Goal: Task Accomplishment & Management: Manage account settings

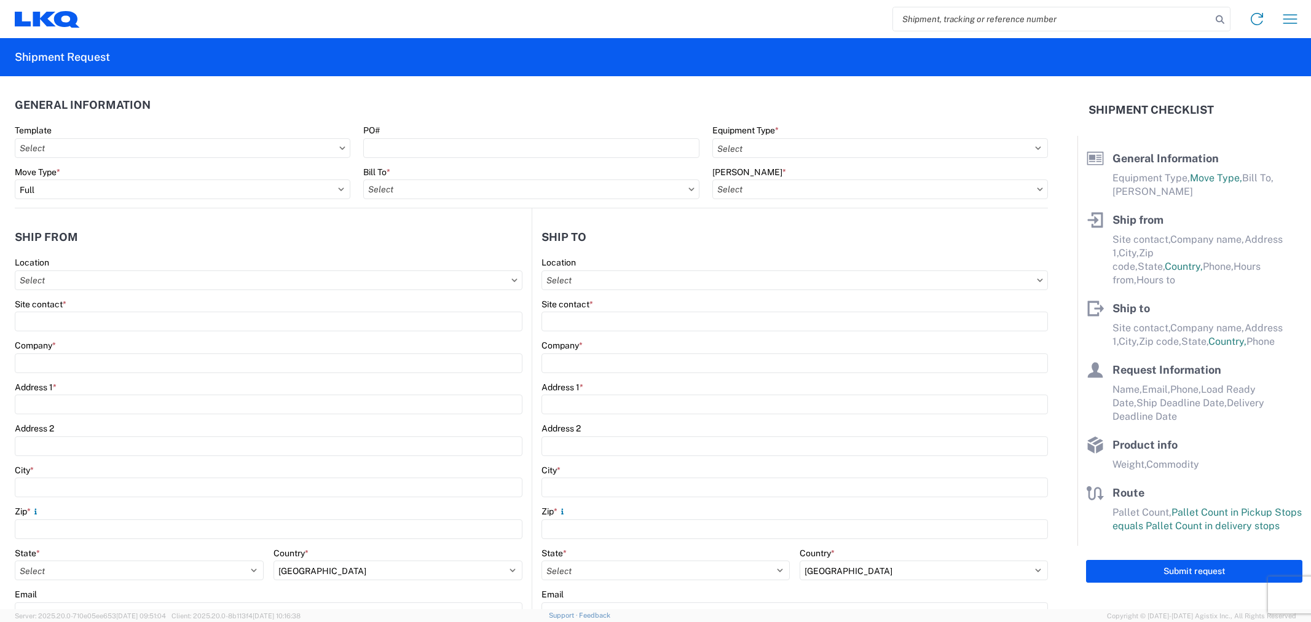
select select "FULL"
select select "US"
select select "LBS"
select select "IN"
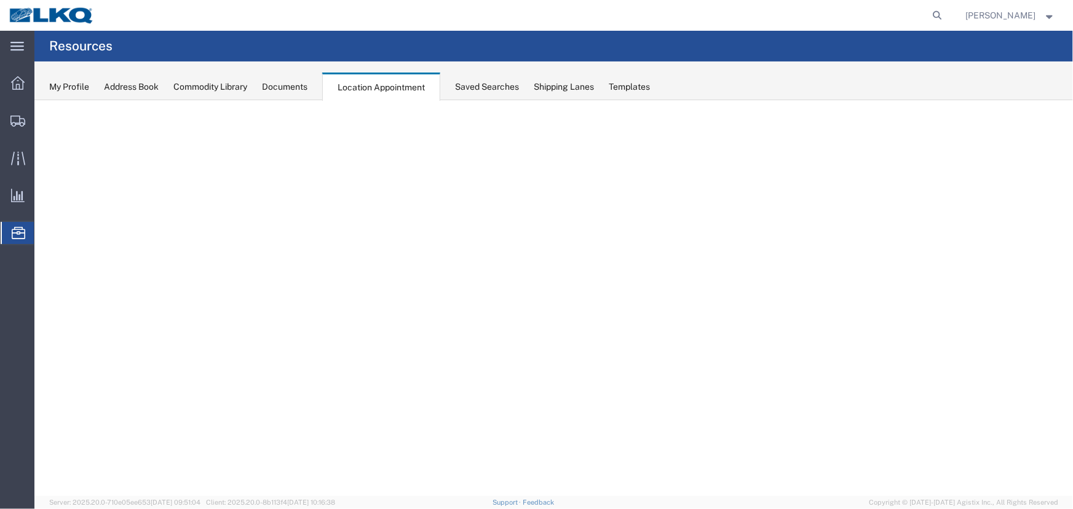
select select "27634"
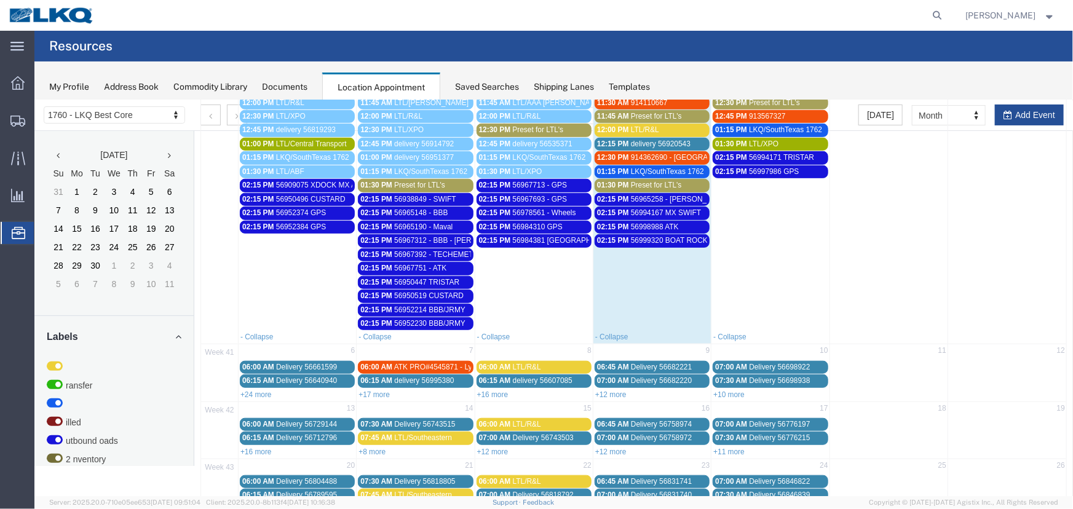
scroll to position [489, 0]
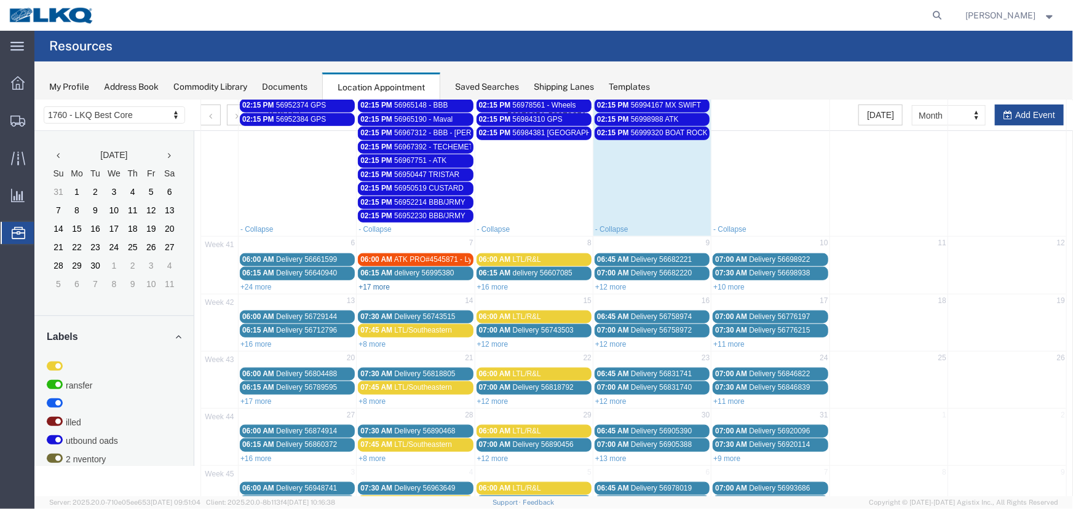
click at [381, 282] on link "+17 more" at bounding box center [373, 286] width 31 height 9
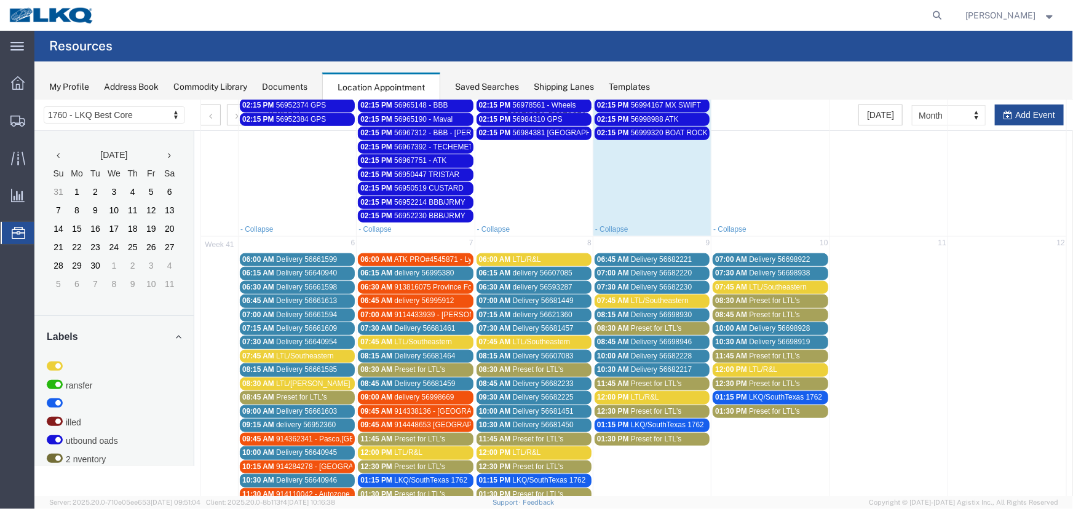
click at [443, 255] on span "ATK PRO#4545871 - Lynden Transport" at bounding box center [456, 259] width 127 height 9
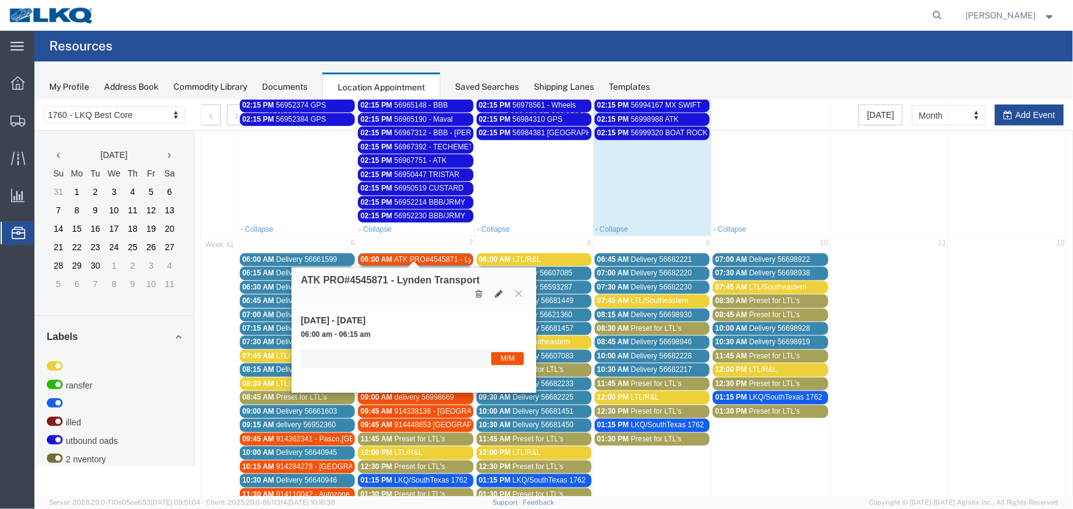
click at [443, 255] on span "ATK PRO#4545871 - Lynden Transport" at bounding box center [456, 259] width 127 height 9
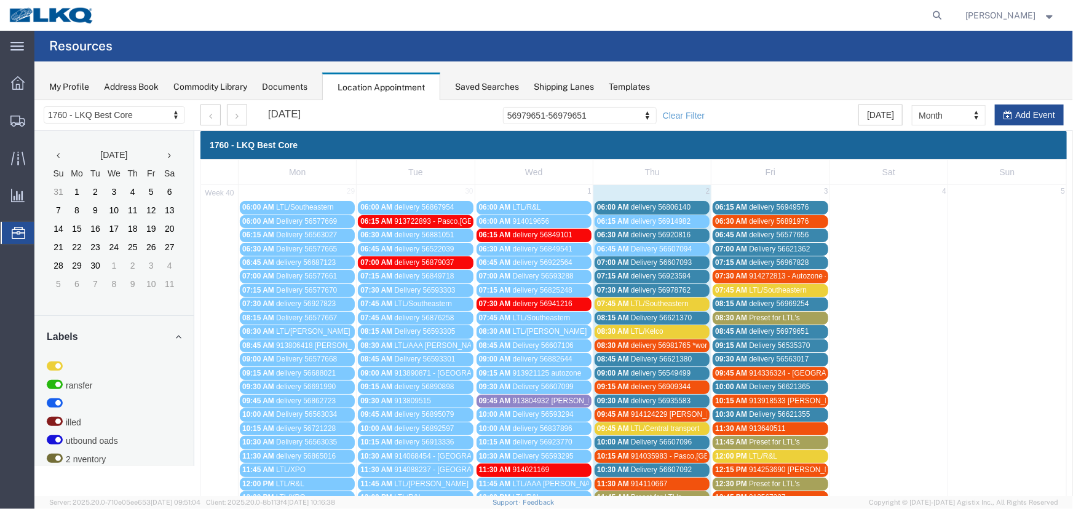
scroll to position [0, 0]
click at [474, 84] on div "Saved Searches" at bounding box center [487, 87] width 64 height 13
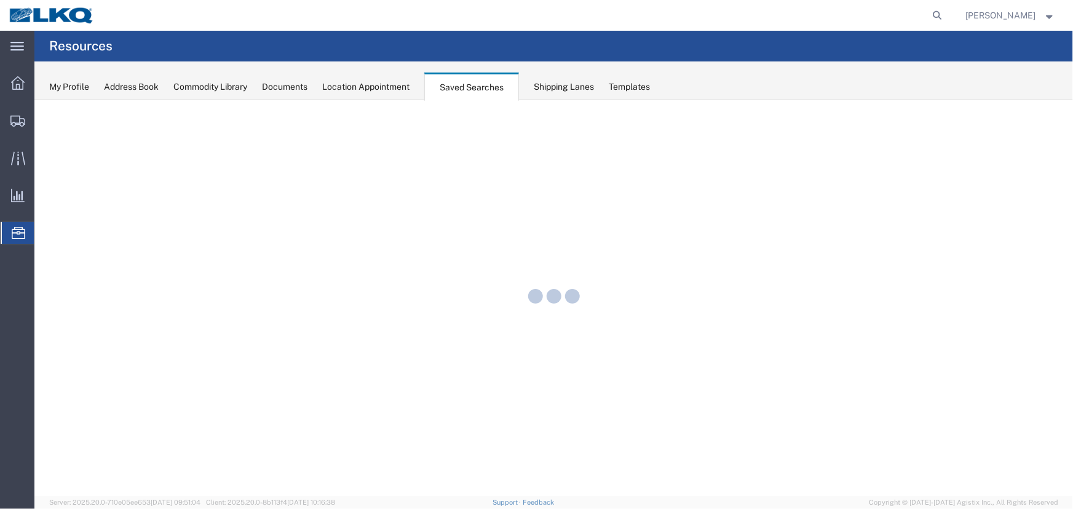
click at [359, 88] on div "Location Appointment" at bounding box center [365, 87] width 87 height 13
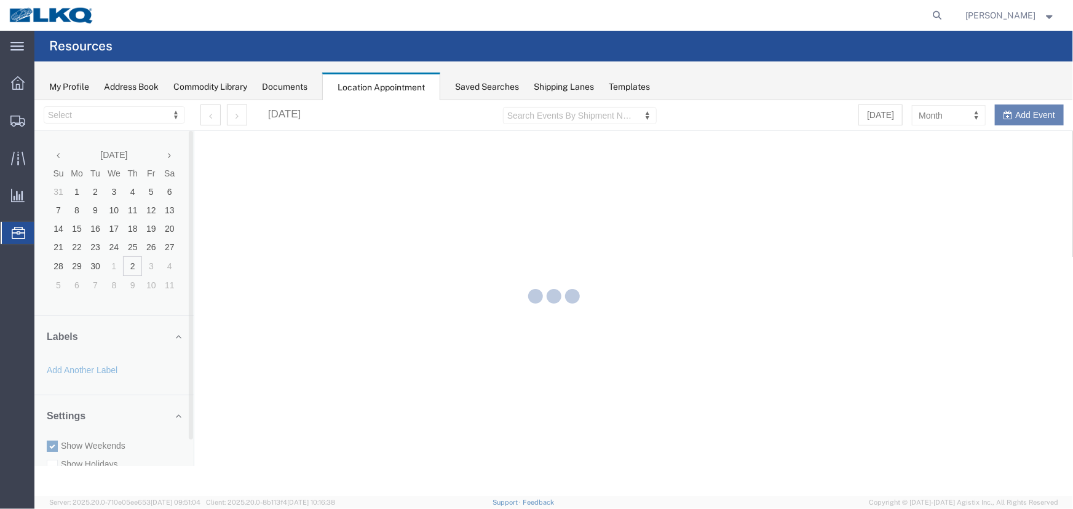
select select "27634"
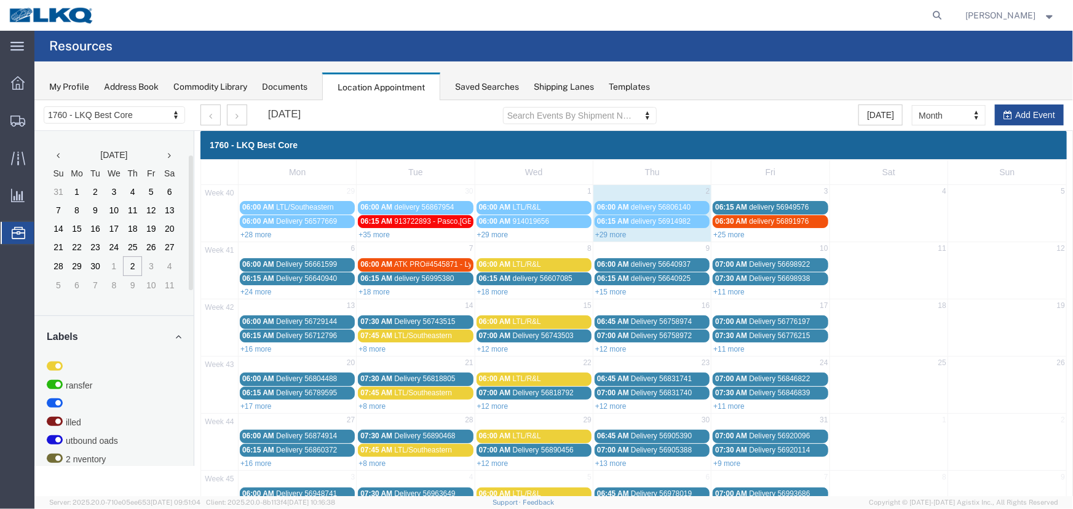
scroll to position [61, 0]
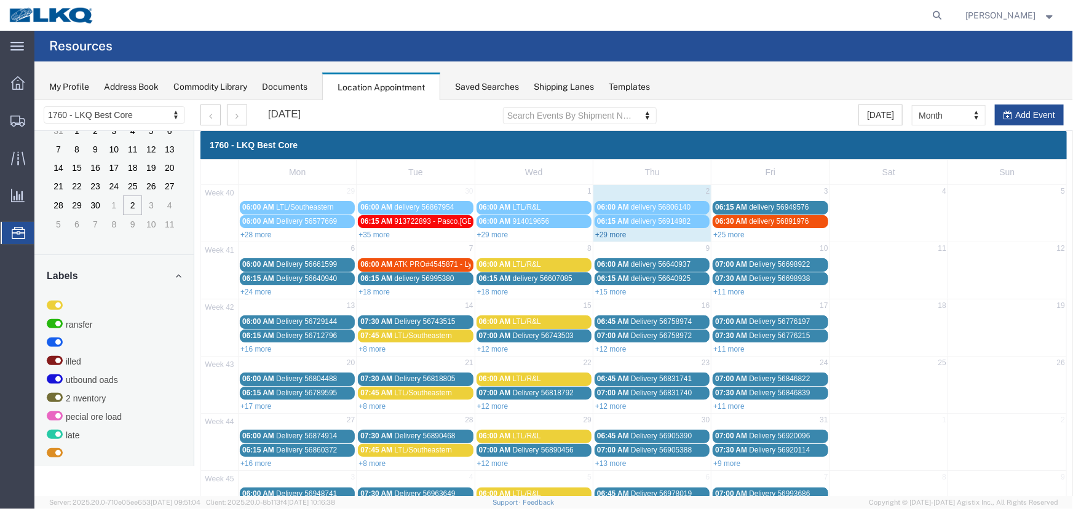
click at [602, 233] on link "+29 more" at bounding box center [609, 234] width 31 height 9
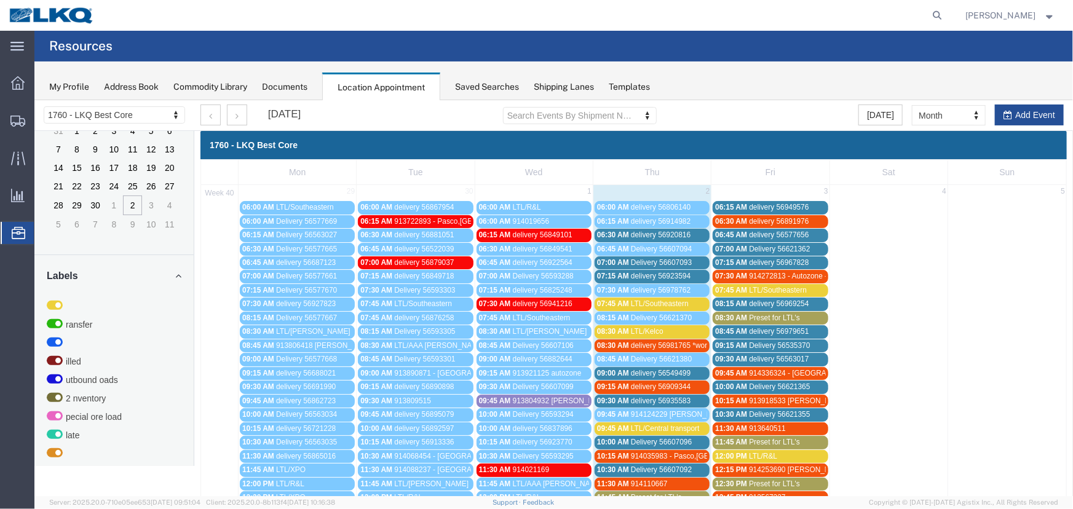
click at [626, 232] on div "06:30 AM delivery 56920816" at bounding box center [651, 234] width 110 height 9
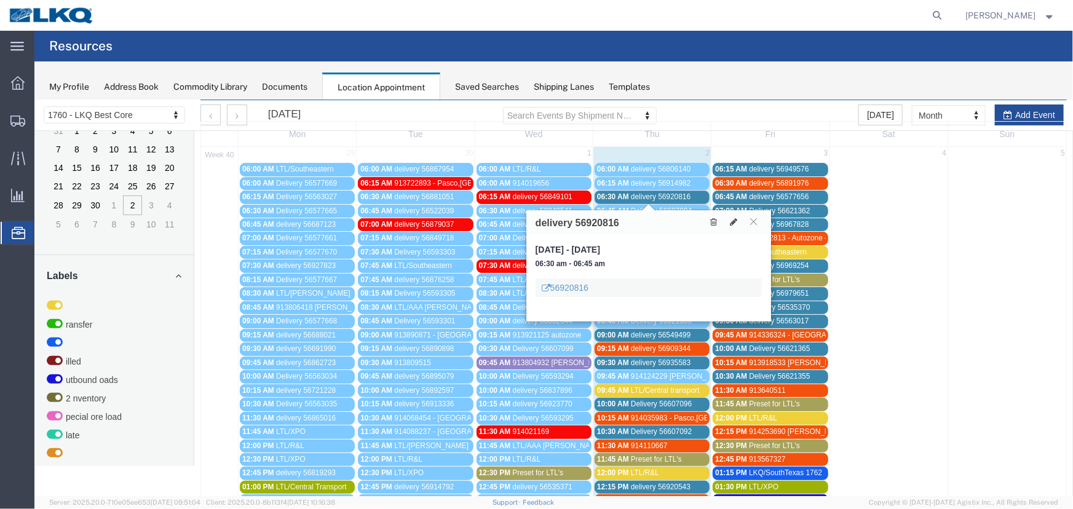
scroll to position [111, 0]
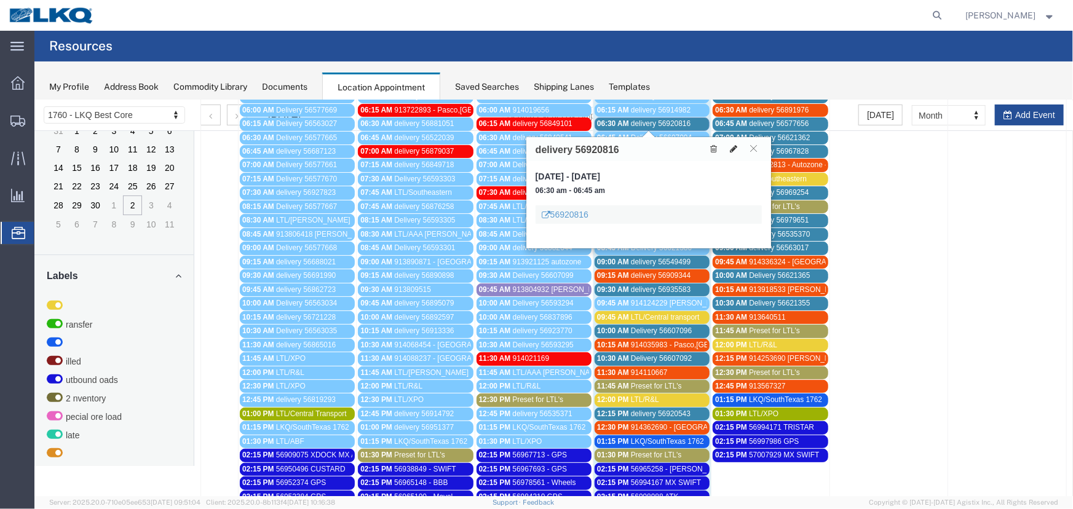
click at [732, 147] on icon at bounding box center [732, 148] width 7 height 9
select select "1"
select select
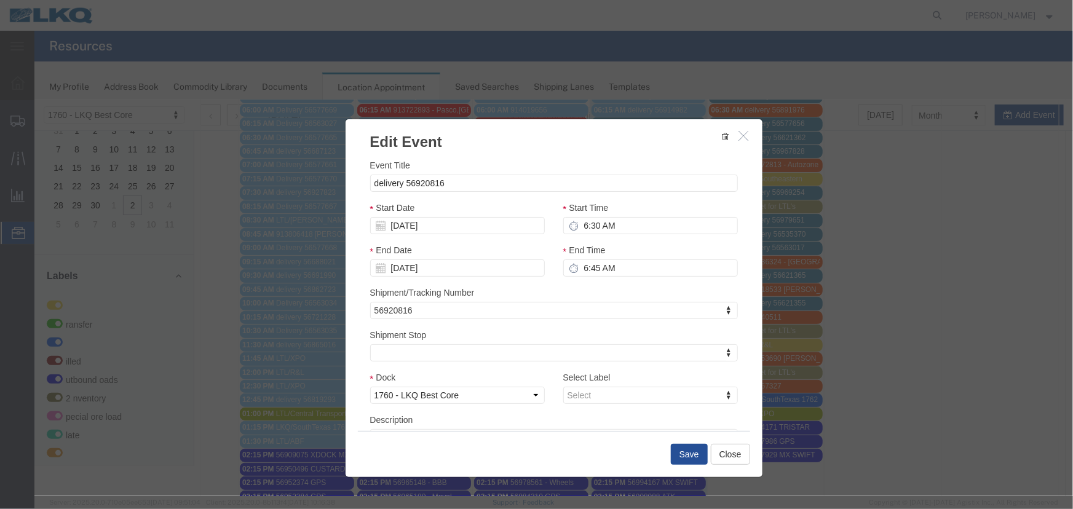
select select
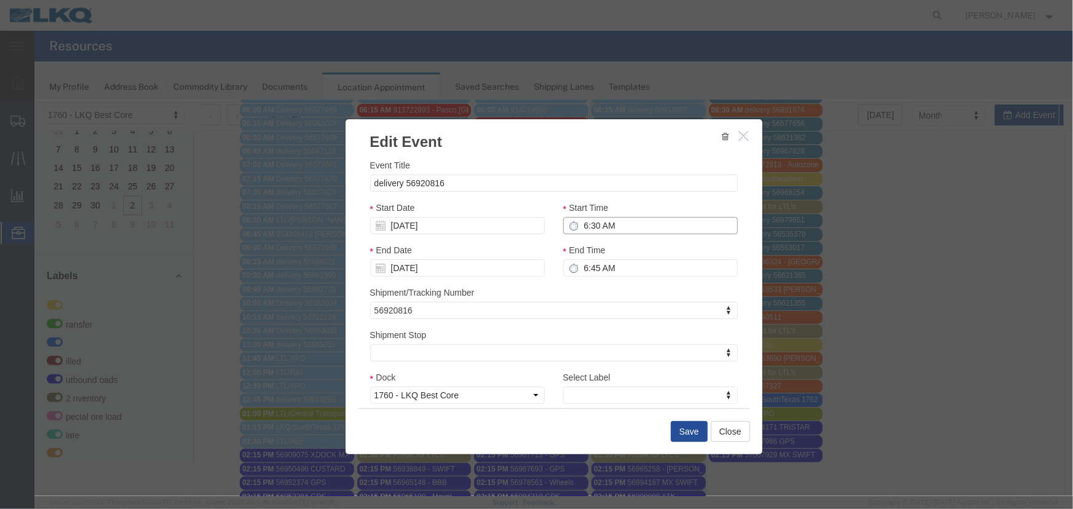
click at [608, 221] on input "6:30 AM" at bounding box center [650, 224] width 175 height 17
type input "11:45 AM"
click at [688, 428] on button "Save" at bounding box center [688, 431] width 37 height 21
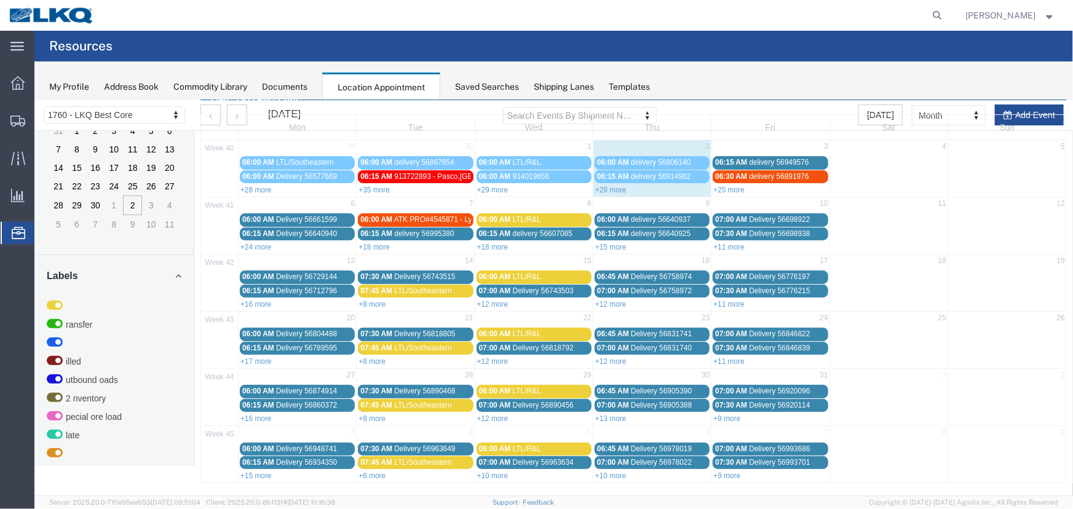
scroll to position [0, 0]
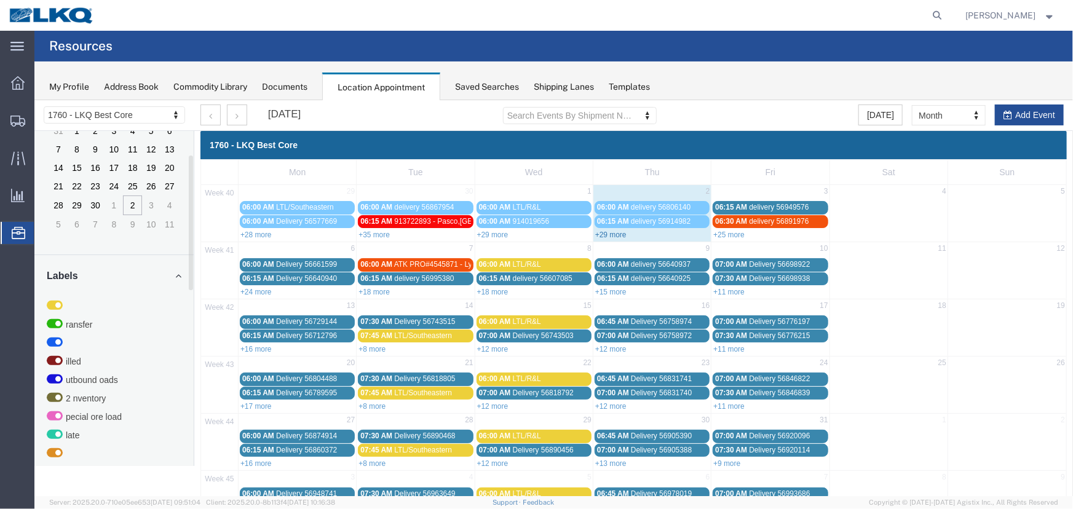
click at [606, 231] on link "+29 more" at bounding box center [609, 234] width 31 height 9
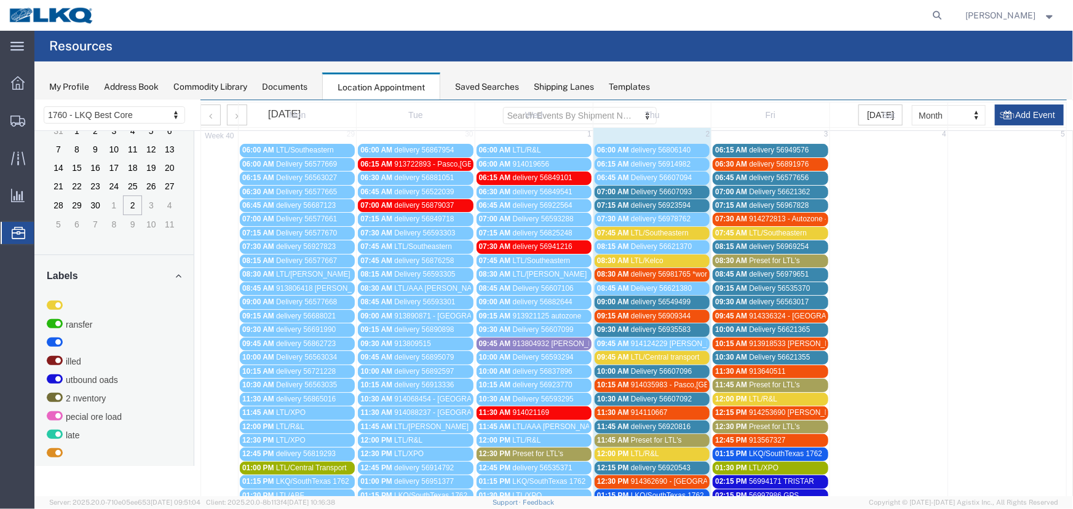
scroll to position [56, 0]
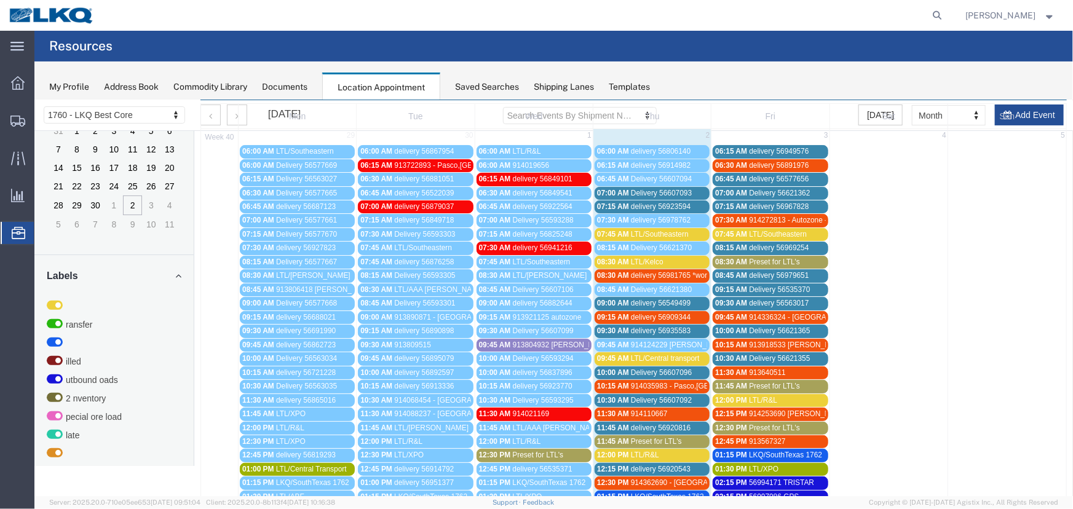
click at [666, 437] on span "Preset for LTL's" at bounding box center [655, 440] width 51 height 9
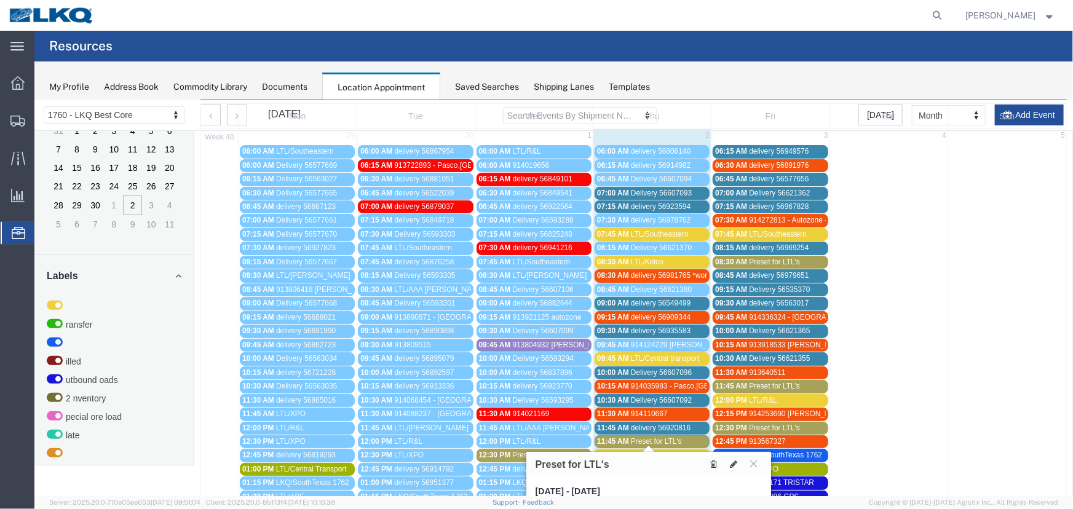
click at [712, 460] on icon at bounding box center [712, 463] width 7 height 9
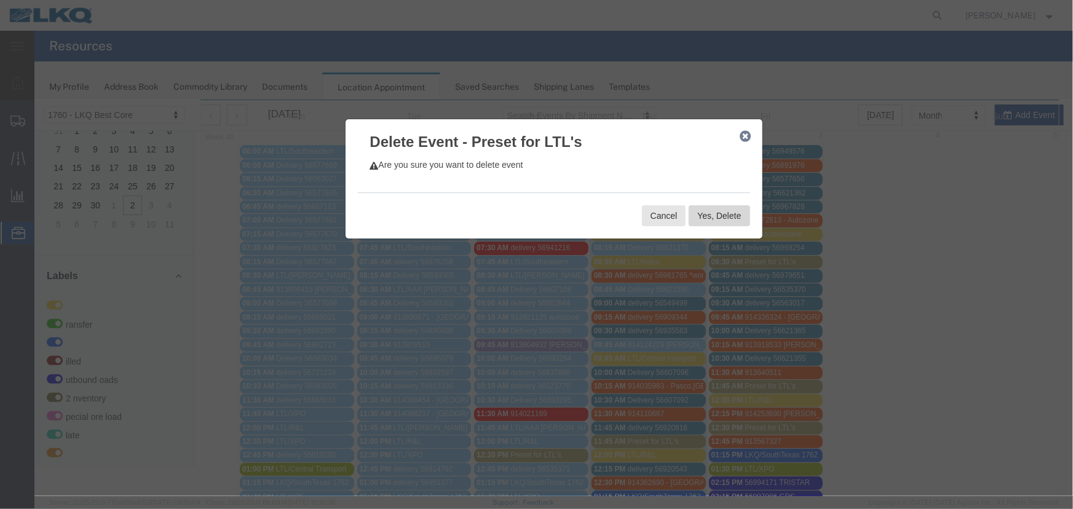
click at [699, 213] on button "Yes, Delete" at bounding box center [718, 215] width 61 height 21
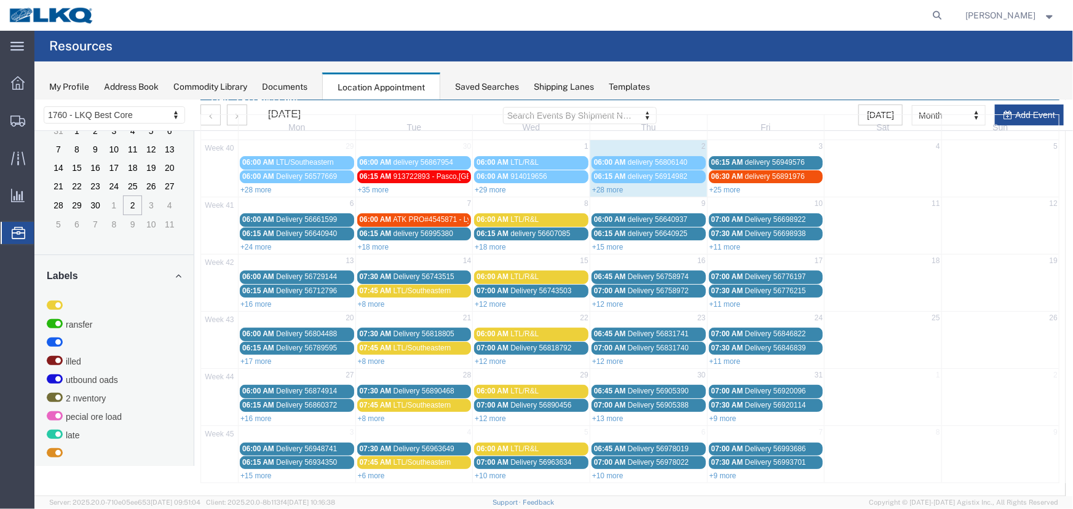
scroll to position [42, 0]
